Goal: Task Accomplishment & Management: Use online tool/utility

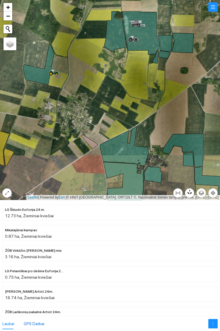
click at [37, 322] on div "GPS Darbai" at bounding box center [34, 323] width 21 height 6
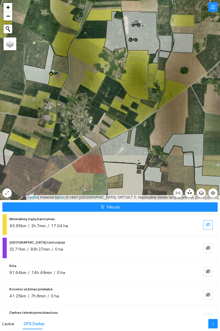
click at [207, 225] on icon "eye-invisible" at bounding box center [208, 224] width 5 height 5
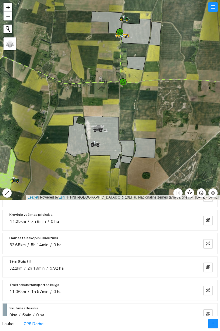
scroll to position [71, 0]
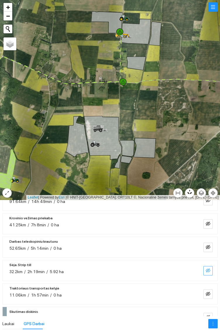
click at [208, 268] on icon "eye-invisible" at bounding box center [208, 270] width 5 height 5
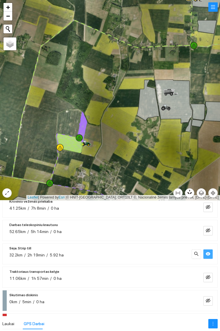
scroll to position [110, 0]
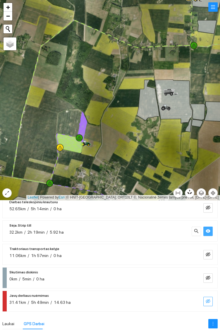
click at [207, 301] on icon "eye-invisible" at bounding box center [208, 301] width 5 height 4
click at [208, 302] on icon "eye" at bounding box center [208, 301] width 5 height 4
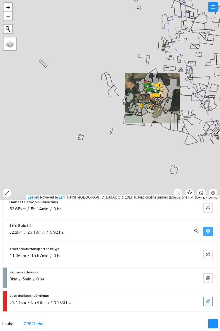
click at [116, 328] on div "Laukai GPS Darbai" at bounding box center [110, 323] width 220 height 15
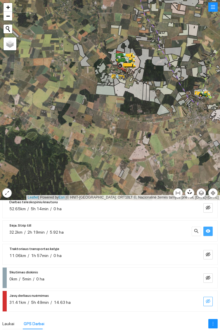
click at [114, 327] on div "Laukai GPS Darbai" at bounding box center [110, 323] width 220 height 15
click at [112, 328] on div "Laukai GPS Darbai" at bounding box center [110, 323] width 220 height 15
click at [109, 328] on div "Laukai GPS Darbai" at bounding box center [110, 323] width 220 height 15
click at [106, 329] on div "Laukai GPS Darbai" at bounding box center [110, 323] width 220 height 15
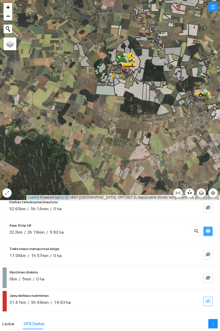
click at [106, 329] on div "Laukai GPS Darbai" at bounding box center [110, 323] width 220 height 15
click at [9, 323] on div "Laukai" at bounding box center [8, 323] width 12 height 6
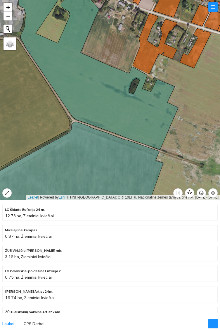
click at [102, 97] on icon at bounding box center [96, 65] width 166 height 170
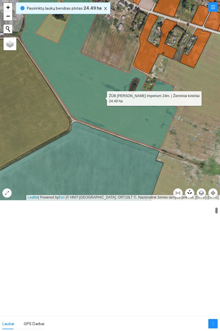
scroll to position [306, 0]
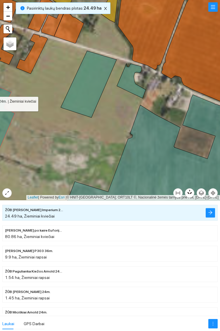
click at [84, 84] on icon at bounding box center [89, 84] width 56 height 67
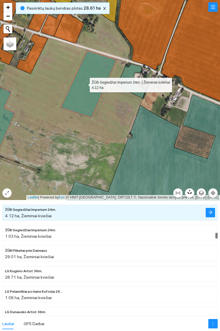
click at [134, 71] on icon at bounding box center [131, 80] width 29 height 35
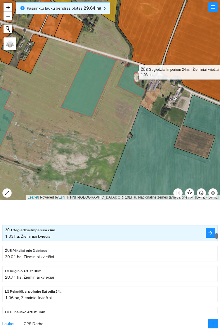
scroll to position [1775, 0]
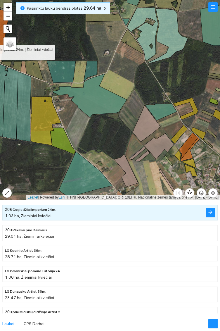
click at [165, 111] on icon at bounding box center [161, 111] width 31 height 17
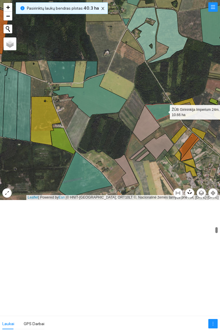
scroll to position [1429, 0]
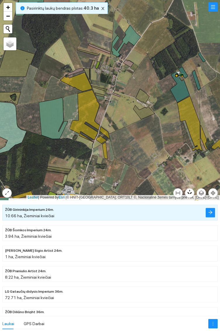
click at [132, 35] on icon at bounding box center [126, 41] width 29 height 32
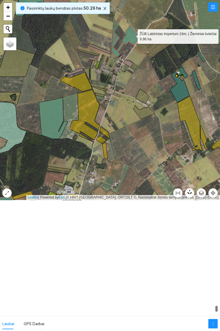
scroll to position [5958, 0]
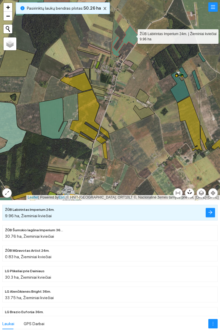
click at [182, 75] on icon at bounding box center [182, 76] width 3 height 3
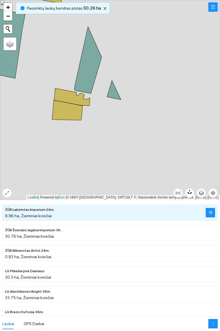
click at [86, 72] on icon at bounding box center [87, 60] width 27 height 67
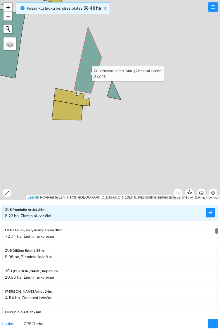
click at [114, 93] on icon at bounding box center [114, 89] width 14 height 19
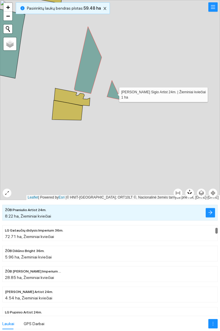
scroll to position [1470, 0]
